Goal: Task Accomplishment & Management: Complete application form

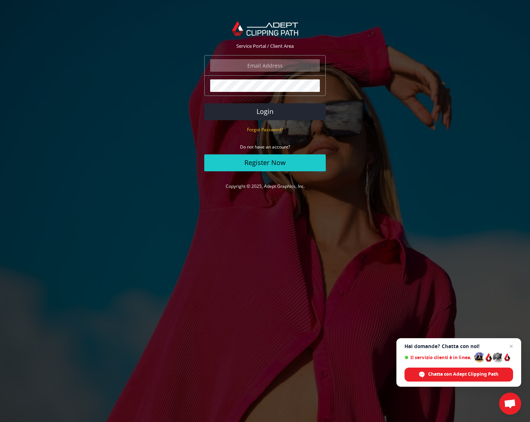
type input "marzi.michael@gmail.com"
click at [293, 116] on button "Login" at bounding box center [264, 111] width 121 height 17
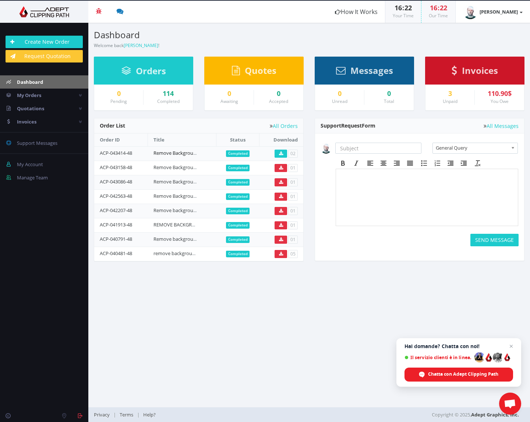
click at [183, 153] on link "Remove Background" at bounding box center [176, 153] width 46 height 7
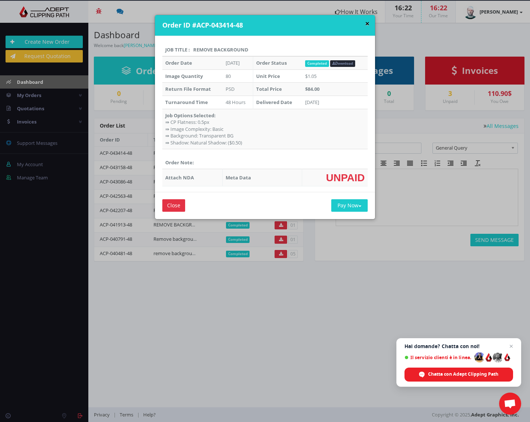
click at [365, 23] on button "×" at bounding box center [367, 24] width 4 height 8
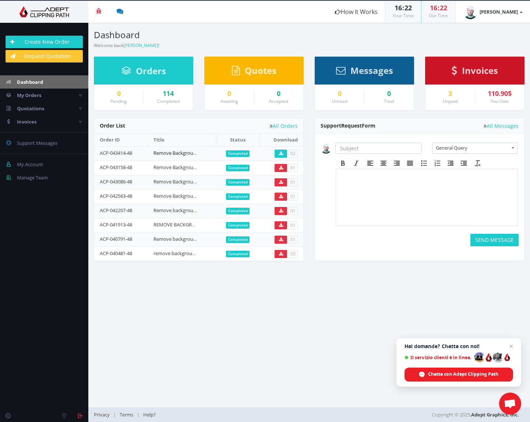
click at [181, 153] on link "Remove Background" at bounding box center [176, 153] width 46 height 7
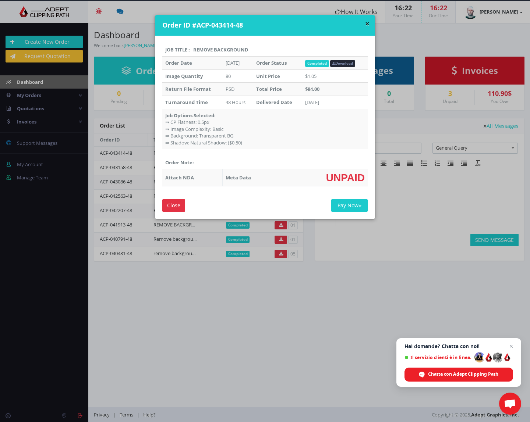
drag, startPoint x: 136, startPoint y: 205, endPoint x: 143, endPoint y: 157, distance: 48.3
click at [136, 204] on div "× Order ID #ACP-043414-48 Job Title : Remove Background Order Date Jul 04, 2025…" at bounding box center [265, 211] width 530 height 422
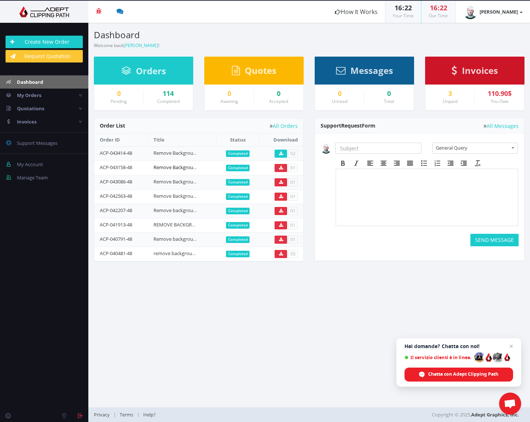
click at [174, 165] on link "Remove Background" at bounding box center [176, 167] width 46 height 7
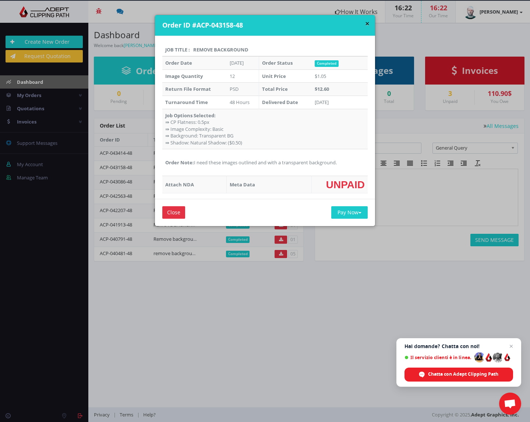
drag, startPoint x: 341, startPoint y: 159, endPoint x: 193, endPoint y: 159, distance: 148.6
click at [193, 159] on td "Order Note: I need these images outlined and with a transparent background." at bounding box center [264, 162] width 205 height 27
copy td "I need these images outlined and with a transparent background."
click at [57, 45] on div "× Order ID #ACP-043158-48 Job Title : Remove Background Order Date May 20, 2025…" at bounding box center [265, 211] width 530 height 422
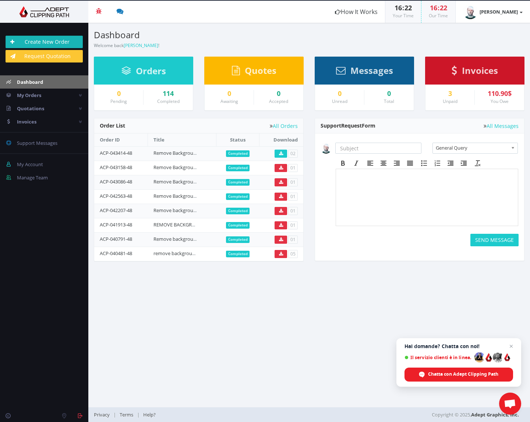
click at [55, 41] on link "Create New Order" at bounding box center [44, 42] width 77 height 13
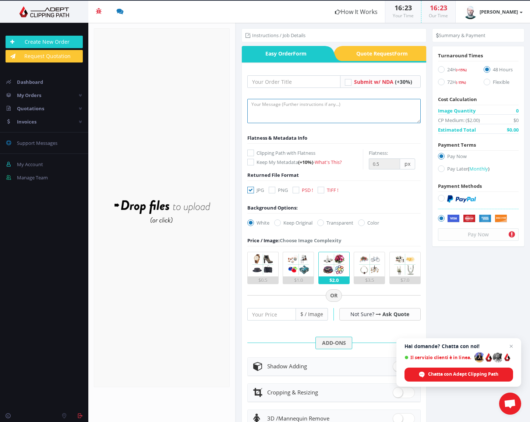
click at [279, 109] on textarea at bounding box center [333, 111] width 173 height 24
paste textarea "I need these images outlined and with a transparent background."
type textarea "I need these images outlined and with a transparent background."
click at [271, 81] on input "text" at bounding box center [293, 81] width 93 height 13
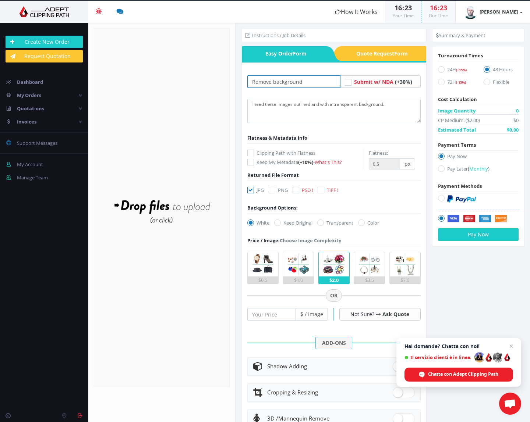
type input "Remove background"
click at [250, 153] on icon at bounding box center [250, 153] width 7 height 7
click at [250, 153] on input "Clipping Path with Flatness" at bounding box center [251, 153] width 5 height 5
checkbox input "true"
click at [297, 191] on icon at bounding box center [295, 190] width 7 height 7
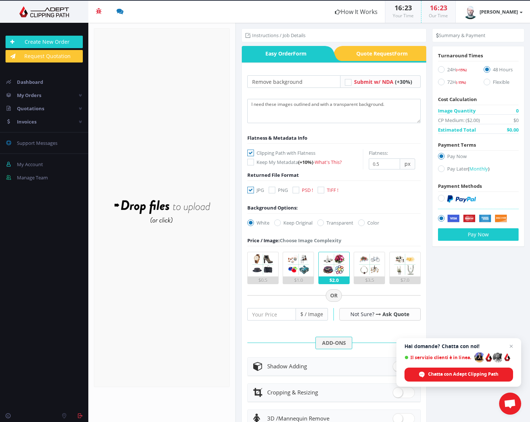
click at [297, 191] on input "PSD !" at bounding box center [296, 190] width 5 height 5
checkbox input "true"
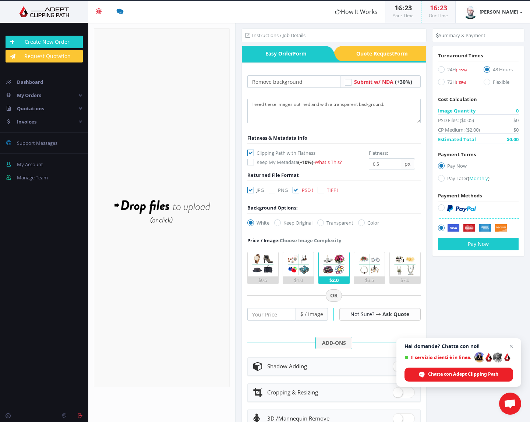
click at [250, 190] on icon at bounding box center [250, 190] width 7 height 7
click at [250, 190] on input "JPG" at bounding box center [251, 190] width 5 height 5
checkbox input "false"
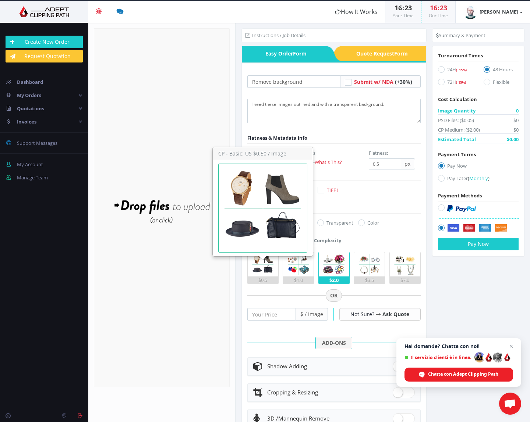
click at [261, 269] on img at bounding box center [262, 264] width 24 height 24
click at [0, 0] on input "$0.5" at bounding box center [0, 0] width 0 height 0
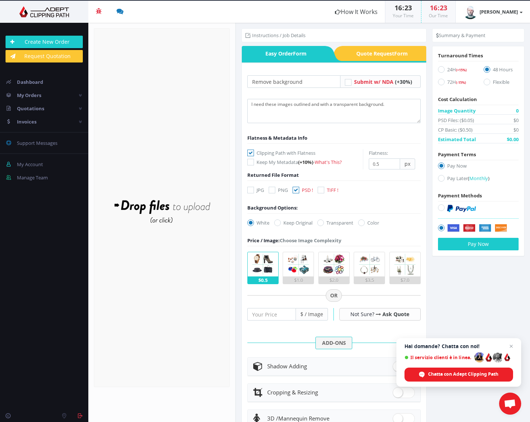
click at [333, 222] on label "Transparent" at bounding box center [335, 222] width 36 height 7
click at [324, 222] on input "Transparent" at bounding box center [321, 223] width 5 height 5
radio input "true"
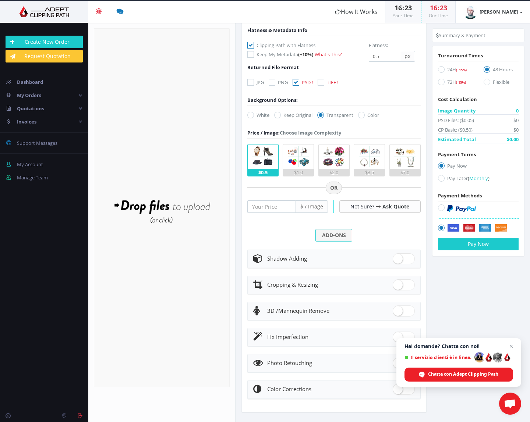
scroll to position [110, 0]
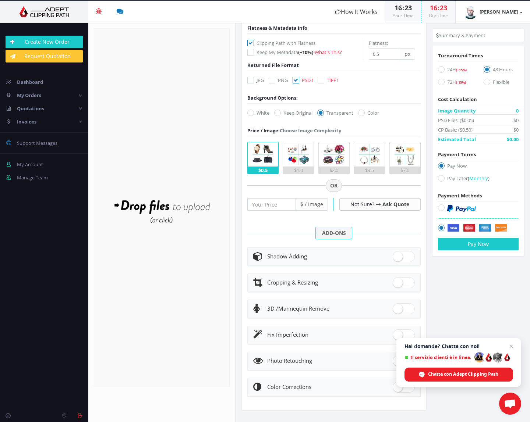
click at [397, 256] on span at bounding box center [403, 256] width 22 height 11
click at [397, 256] on input "checkbox" at bounding box center [394, 255] width 5 height 5
checkbox input "true"
radio input "true"
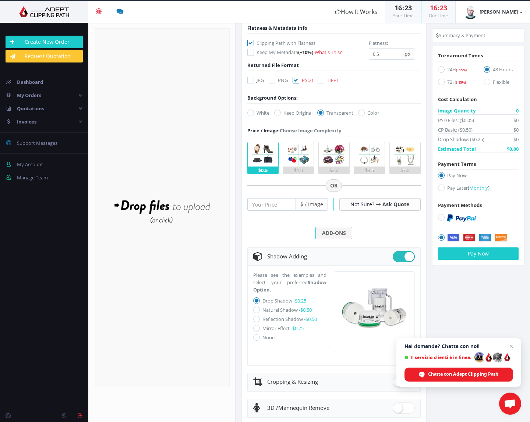
click at [257, 309] on icon at bounding box center [256, 310] width 7 height 7
click at [257, 309] on input "Natural Shadow - $0.50" at bounding box center [257, 310] width 5 height 5
radio input "true"
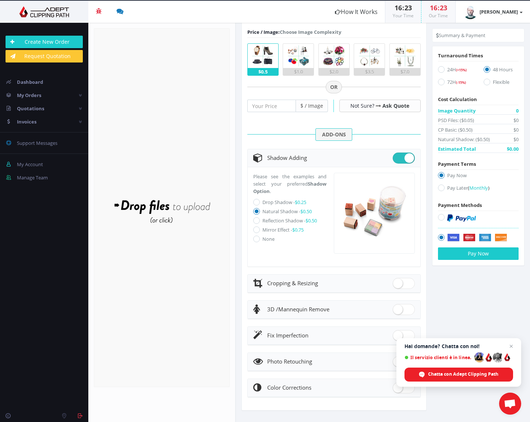
scroll to position [208, 0]
click at [510, 346] on span "Chiudere la chat" at bounding box center [510, 346] width 9 height 9
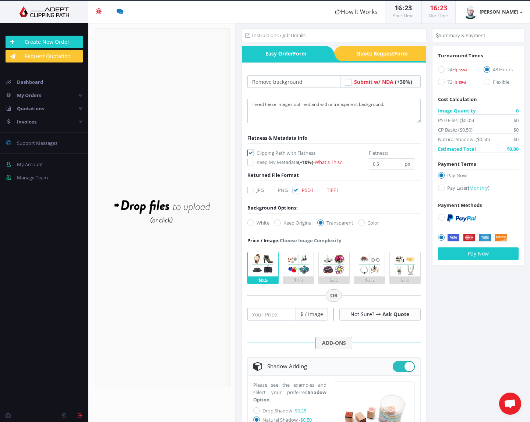
scroll to position [0, 0]
click at [157, 209] on div "Drop files here to upload" at bounding box center [161, 207] width 157 height 45
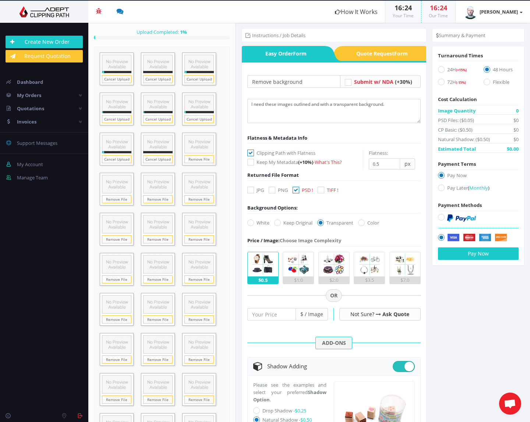
click at [438, 81] on icon at bounding box center [441, 82] width 7 height 7
click at [439, 81] on input "72H (-15%)" at bounding box center [441, 82] width 5 height 5
radio input "true"
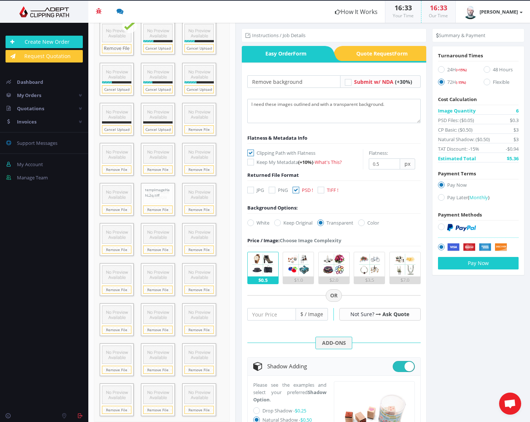
scroll to position [116, 0]
